Goal: Information Seeking & Learning: Check status

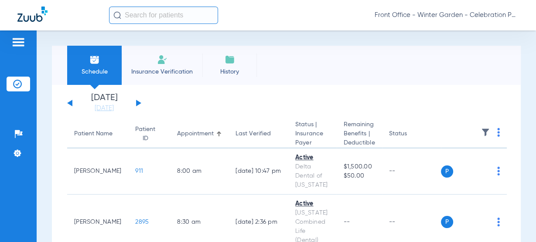
click at [137, 103] on button at bounding box center [138, 103] width 5 height 7
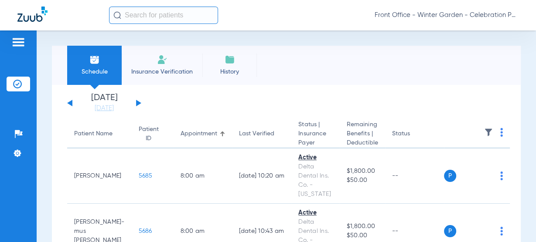
click at [136, 103] on div "[DATE] [DATE] [DATE] [DATE] [DATE] [DATE] [DATE] [DATE] [DATE] [DATE] [DATE] [D…" at bounding box center [104, 103] width 74 height 19
click at [141, 103] on div "[DATE] [DATE] [DATE] [DATE] [DATE] [DATE] [DATE] [DATE] [DATE] [DATE] [DATE] [D…" at bounding box center [104, 103] width 74 height 19
click at [140, 103] on button at bounding box center [138, 103] width 5 height 7
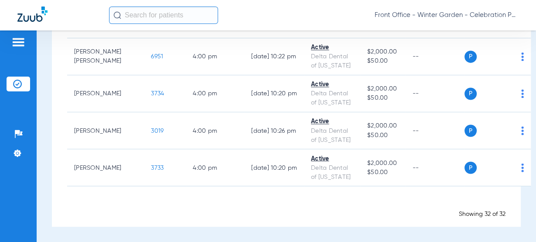
scroll to position [1270, 0]
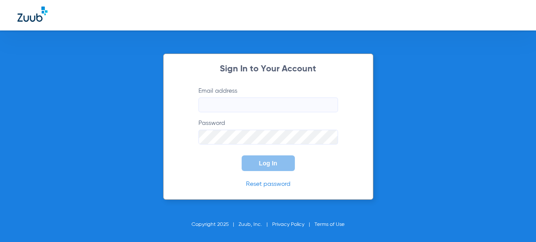
type input "[EMAIL_ADDRESS][DOMAIN_NAME]"
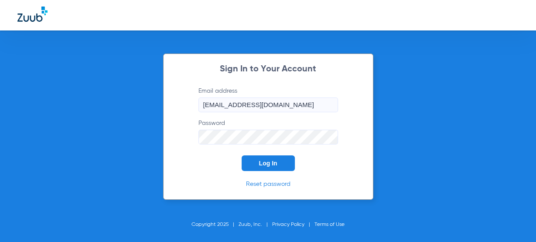
drag, startPoint x: 254, startPoint y: 163, endPoint x: 210, endPoint y: 87, distance: 87.9
click at [254, 163] on button "Log In" at bounding box center [268, 164] width 53 height 16
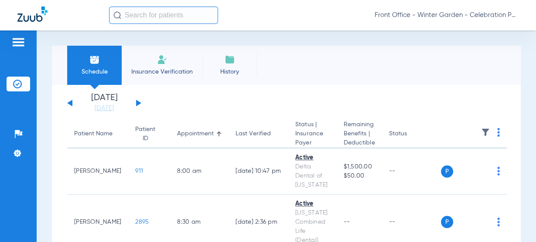
click at [178, 17] on input "text" at bounding box center [163, 15] width 109 height 17
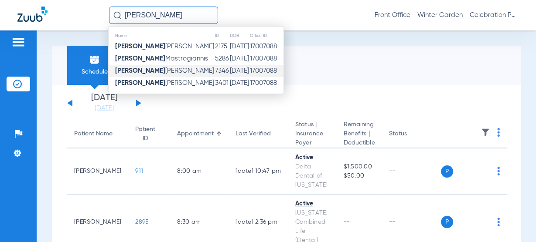
drag, startPoint x: 142, startPoint y: 78, endPoint x: 143, endPoint y: 72, distance: 5.8
click at [143, 72] on tbody "[PERSON_NAME] 2175 [DATE] 17007088 [PERSON_NAME] 5286 [DATE] 17007088 [PERSON_N…" at bounding box center [196, 65] width 175 height 49
click at [146, 71] on span "[PERSON_NAME]" at bounding box center [164, 71] width 99 height 7
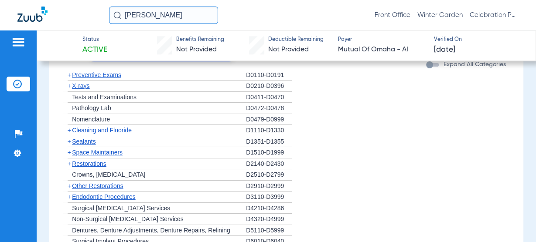
scroll to position [593, 0]
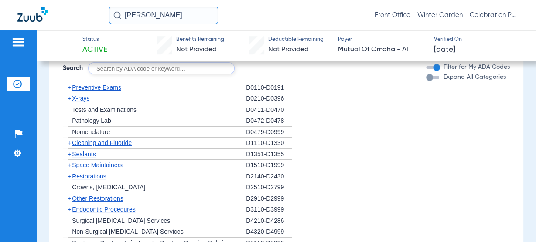
click at [85, 97] on span "X-rays" at bounding box center [80, 98] width 17 height 7
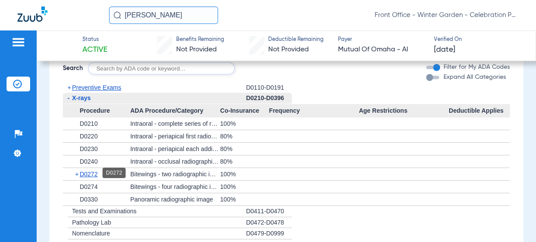
click at [96, 174] on span "D0272" at bounding box center [89, 174] width 18 height 7
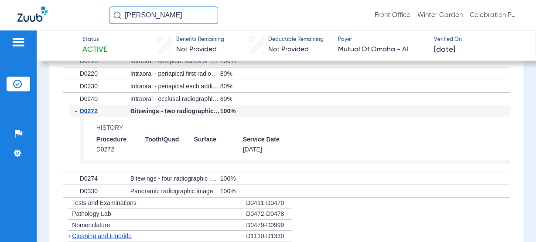
scroll to position [663, 0]
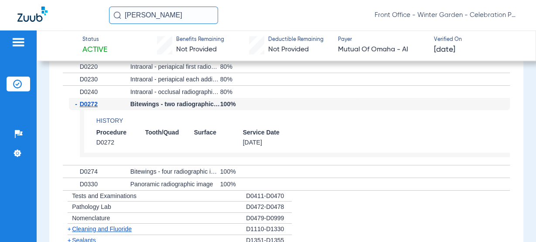
click at [82, 171] on span "D0274" at bounding box center [89, 171] width 18 height 7
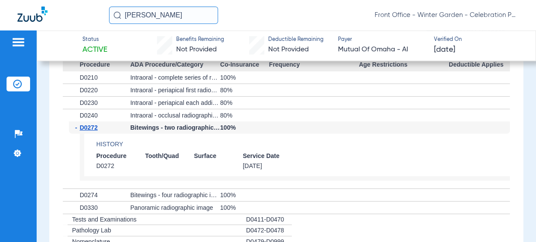
scroll to position [628, 0]
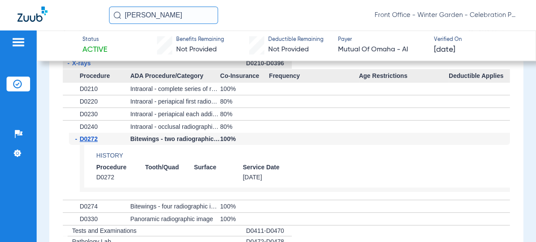
drag, startPoint x: 100, startPoint y: 161, endPoint x: 345, endPoint y: 193, distance: 247.1
click at [345, 193] on div "- D0272 Bitewings - two radiographic images 100% History Procedure Tooth/Quad S…" at bounding box center [286, 166] width 447 height 67
click at [259, 184] on app-benefits-detail "History Procedure Tooth/Quad Surface Service Date D0272 [DATE]" at bounding box center [295, 168] width 430 height 47
click at [95, 136] on span "D0272" at bounding box center [89, 139] width 18 height 7
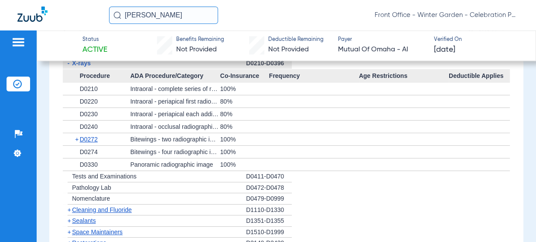
click at [21, 37] on div "Patients Insurance Verification Setup Help Center Settings" at bounding box center [18, 152] width 37 height 242
click at [20, 42] on img at bounding box center [18, 42] width 14 height 10
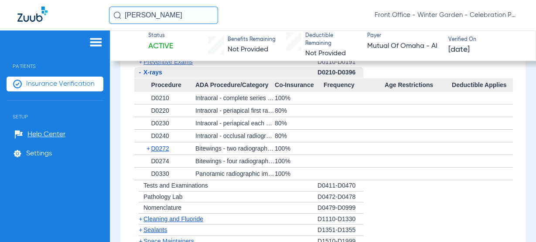
scroll to position [637, 0]
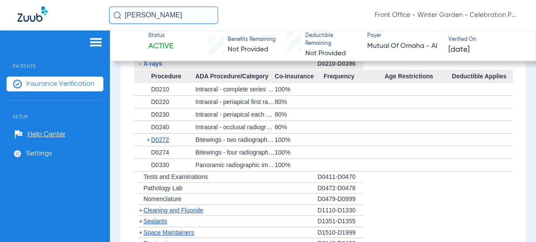
click at [44, 75] on div "Patients Insurance Verification Setup Help Center Settings" at bounding box center [55, 152] width 110 height 242
click at [44, 83] on span "Insurance Verification" at bounding box center [60, 84] width 68 height 9
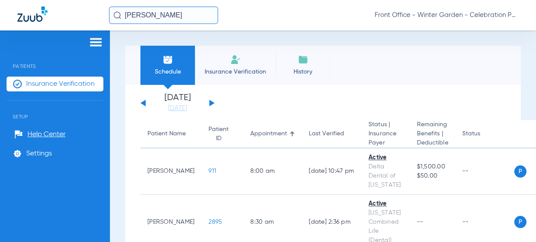
click at [100, 37] on img at bounding box center [96, 42] width 14 height 10
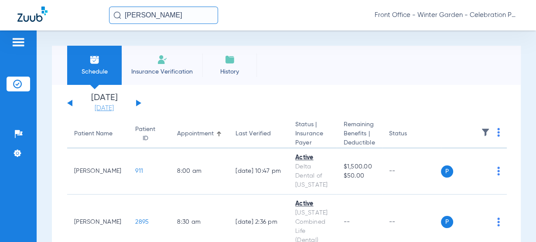
click at [126, 106] on link "[DATE]" at bounding box center [104, 108] width 52 height 9
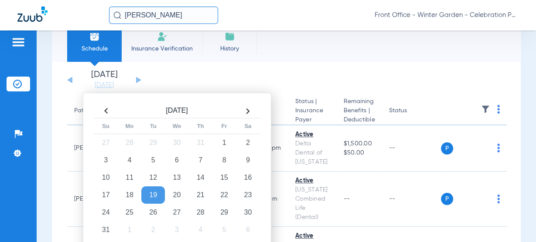
scroll to position [35, 0]
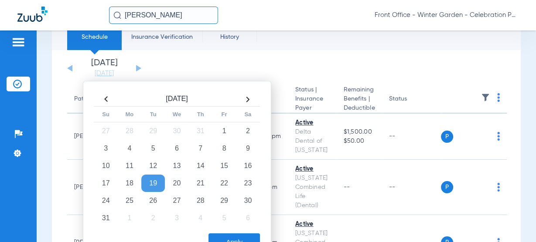
click at [266, 61] on app-single-date-navigator "[DATE] [DATE] [DATE] [DATE] [DATE] [DATE] [DATE] [DATE] [DATE] [DATE] [DATE] [D…" at bounding box center [286, 68] width 438 height 19
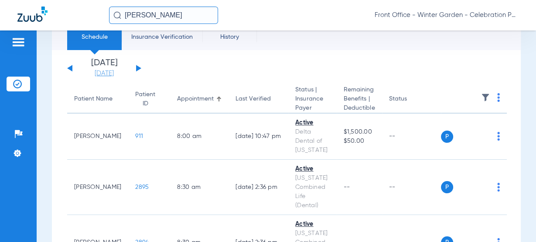
click at [122, 75] on link "[DATE]" at bounding box center [104, 73] width 52 height 9
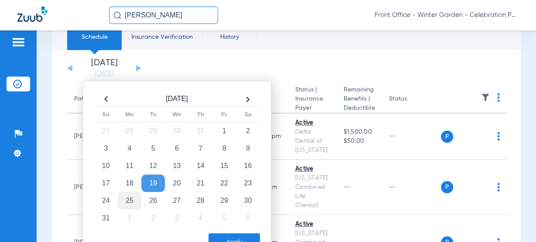
click at [129, 202] on td "25" at bounding box center [130, 200] width 24 height 17
click at [217, 237] on button "Apply" at bounding box center [233, 242] width 51 height 17
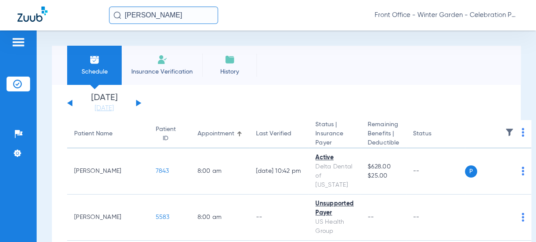
click at [192, 14] on input "[PERSON_NAME]" at bounding box center [163, 15] width 109 height 17
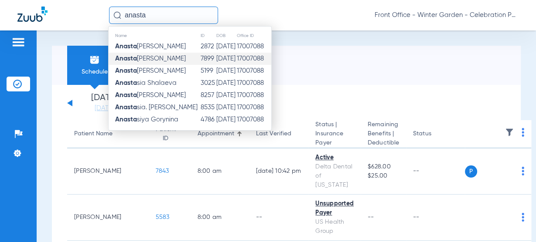
type input "anasta"
click at [169, 58] on span "[PERSON_NAME]" at bounding box center [150, 58] width 71 height 7
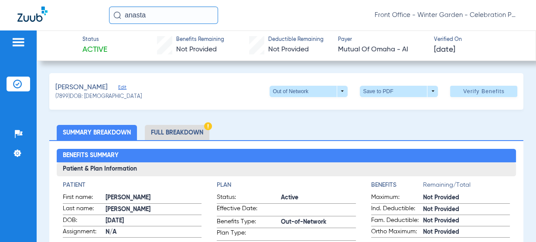
click at [177, 133] on li "Full Breakdown" at bounding box center [177, 132] width 65 height 15
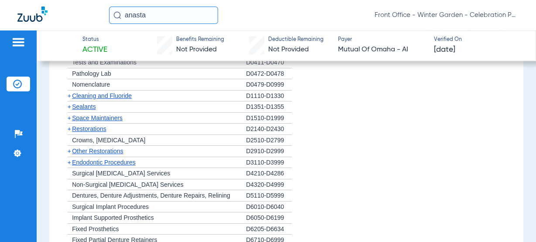
scroll to position [663, 0]
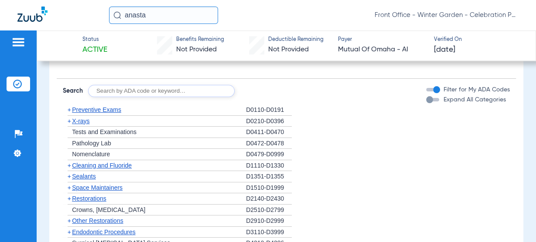
click at [82, 120] on span "X-rays" at bounding box center [80, 121] width 17 height 7
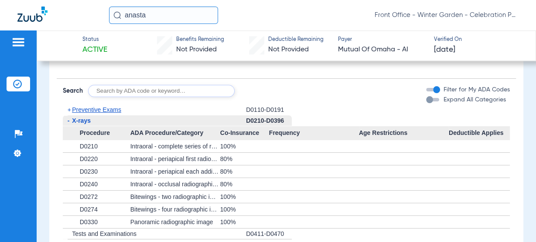
scroll to position [732, 0]
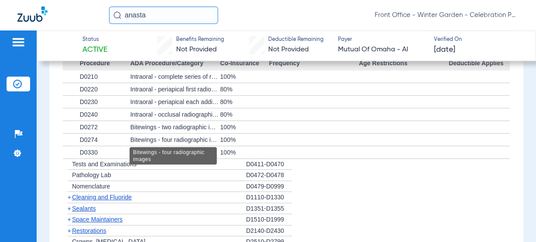
click at [141, 136] on div "Bitewings - four radiographic images" at bounding box center [175, 140] width 90 height 12
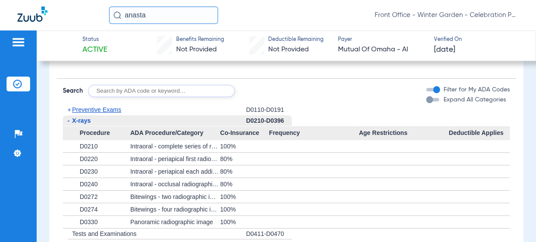
scroll to position [663, 0]
click at [80, 119] on span "X-rays" at bounding box center [81, 120] width 19 height 7
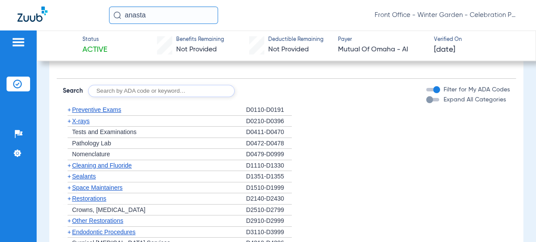
click at [111, 162] on span "Cleaning and Fluoride" at bounding box center [102, 165] width 60 height 7
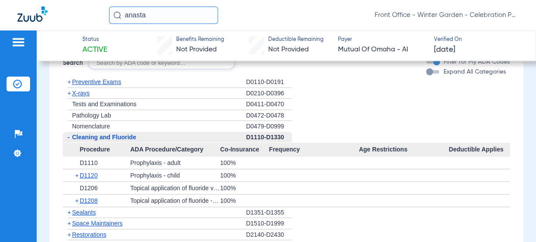
scroll to position [732, 0]
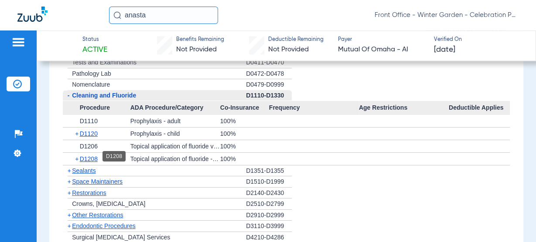
click at [83, 156] on span "D1208" at bounding box center [89, 159] width 18 height 7
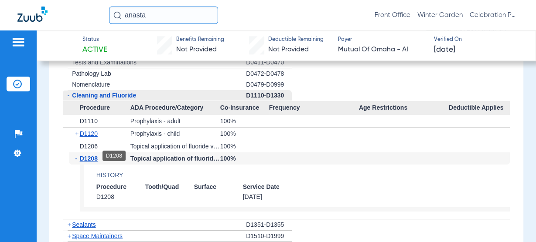
click at [83, 159] on span "D1208" at bounding box center [89, 158] width 18 height 7
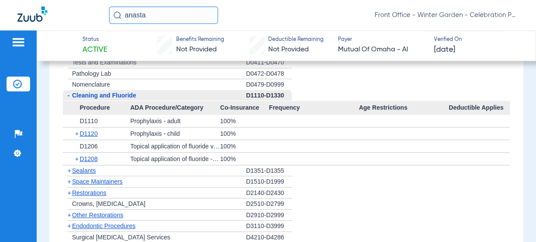
click at [263, 17] on div "anasta Front Office - Winter Garden - Celebration Pediatric Dentistry" at bounding box center [313, 15] width 409 height 17
drag, startPoint x: 192, startPoint y: 23, endPoint x: -29, endPoint y: 9, distance: 221.5
click at [0, 9] on html "anasta Front Office - Winter Garden - Celebration Pediatric Dentistry Patients …" at bounding box center [268, 121] width 536 height 242
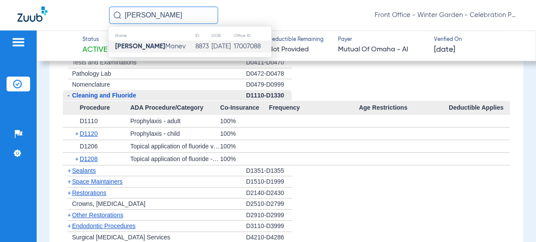
type input "[PERSON_NAME]"
click at [211, 41] on td "[DATE]" at bounding box center [222, 47] width 22 height 12
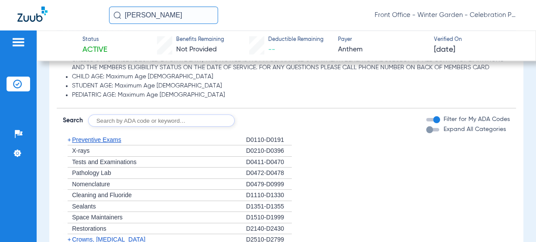
scroll to position [540, 0]
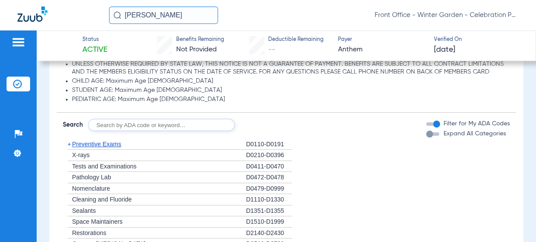
click at [94, 142] on span "Preventive Exams" at bounding box center [96, 144] width 49 height 7
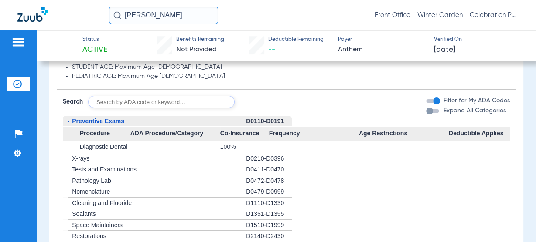
scroll to position [575, 0]
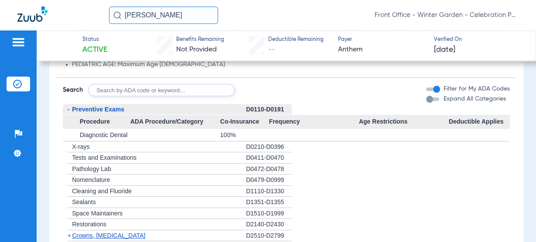
click at [106, 108] on span "Preventive Exams" at bounding box center [98, 109] width 52 height 7
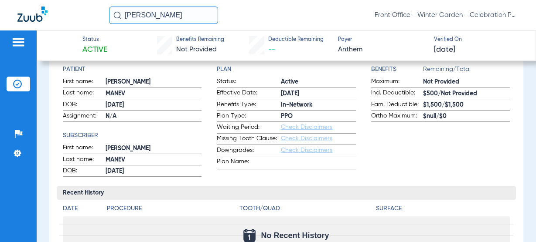
scroll to position [70, 0]
